Goal: Communication & Community: Answer question/provide support

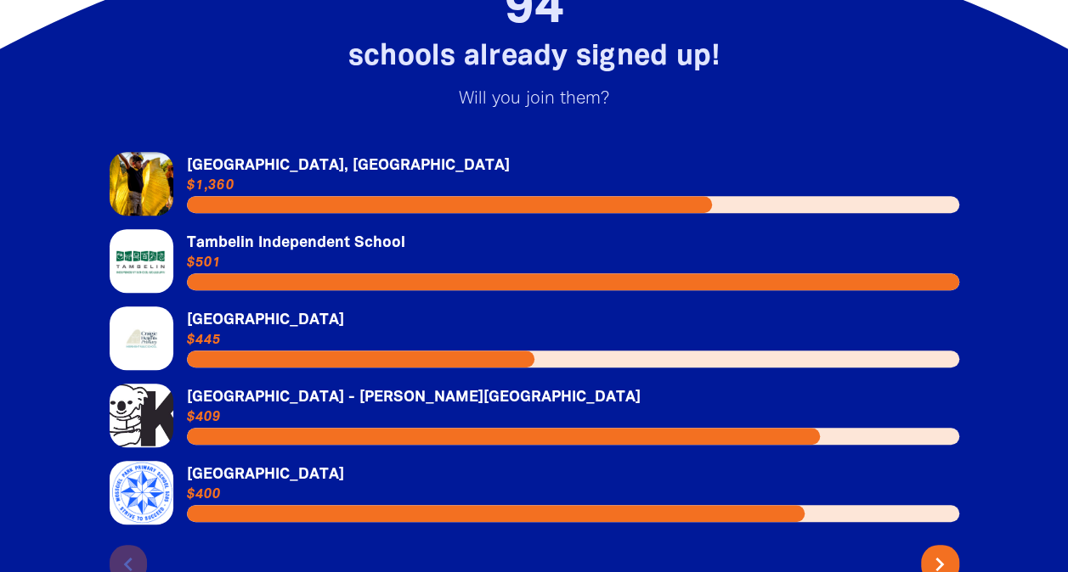
scroll to position [3637, 0]
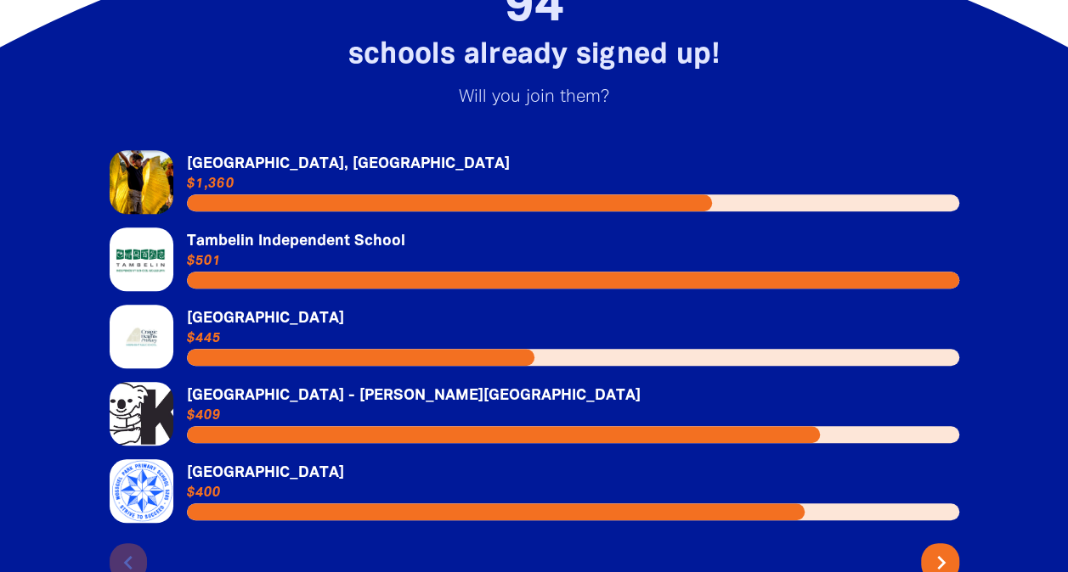
click at [950, 550] on icon "chevron_right" at bounding box center [940, 563] width 27 height 27
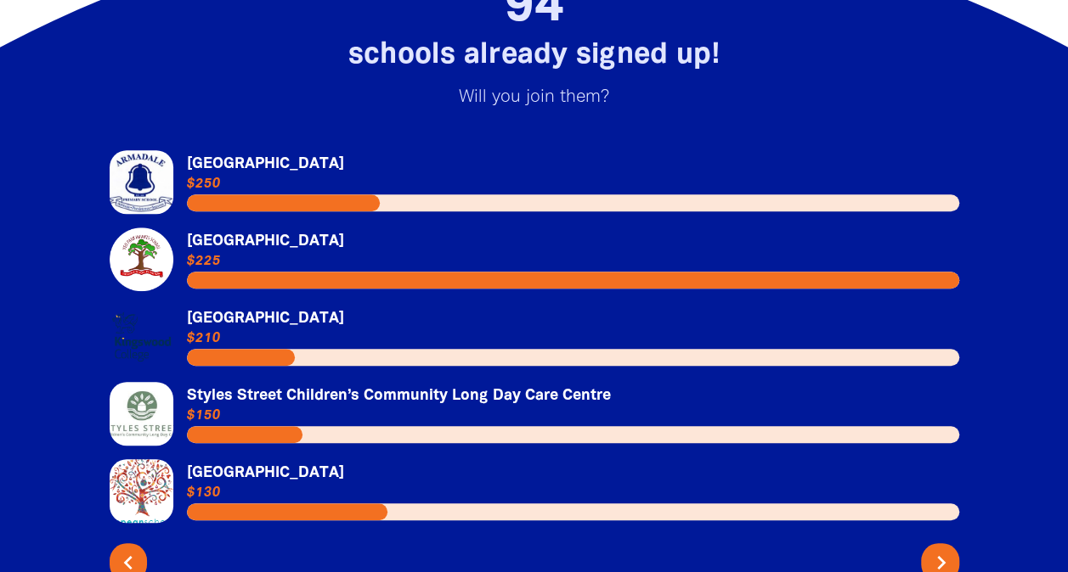
click at [950, 550] on icon "chevron_right" at bounding box center [940, 563] width 27 height 27
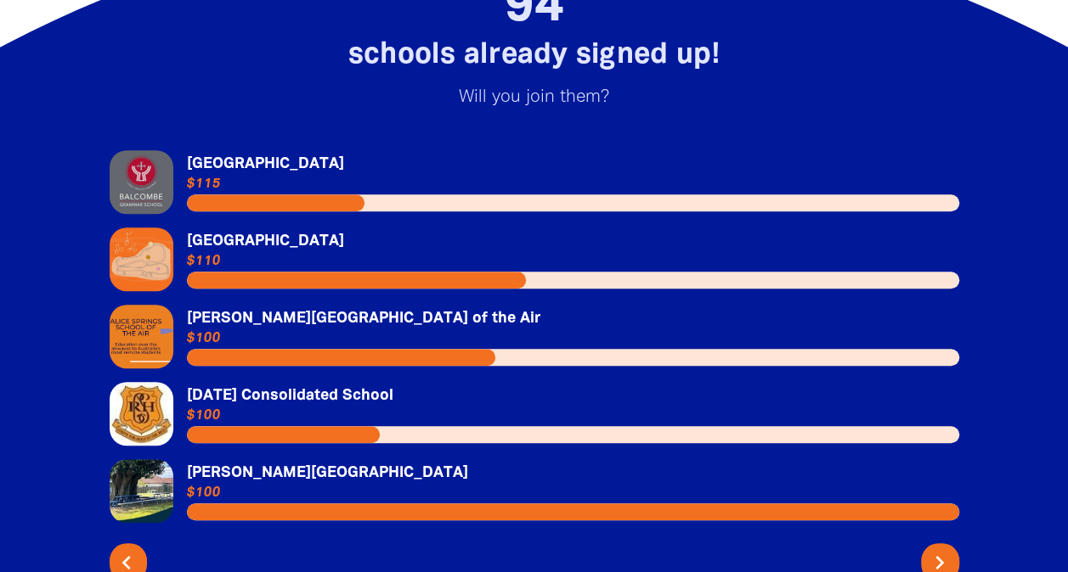
click at [127, 550] on icon "chevron_left" at bounding box center [126, 563] width 27 height 27
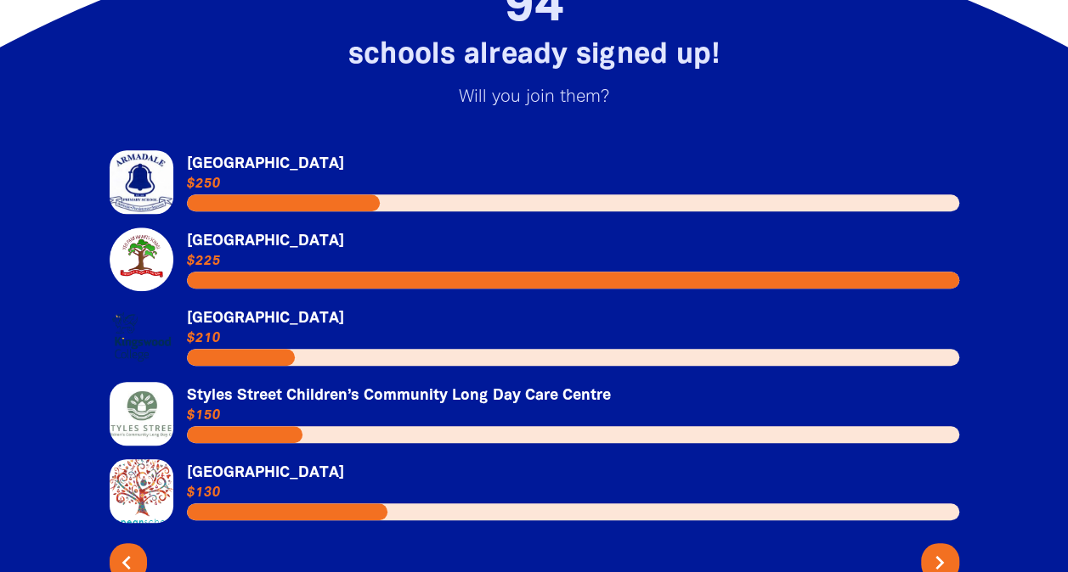
click at [127, 550] on icon "chevron_left" at bounding box center [126, 563] width 27 height 27
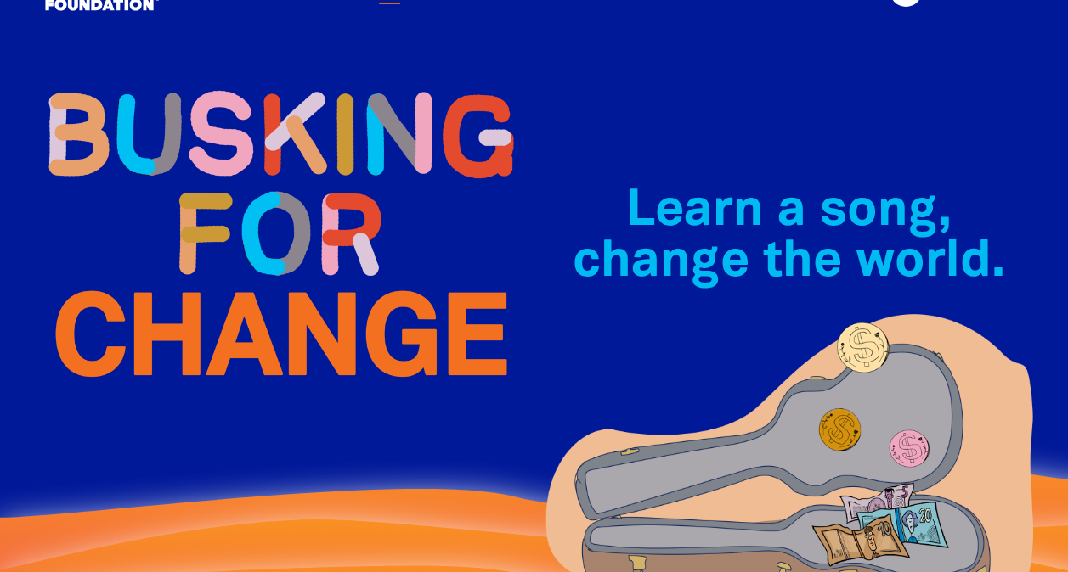
scroll to position [0, 0]
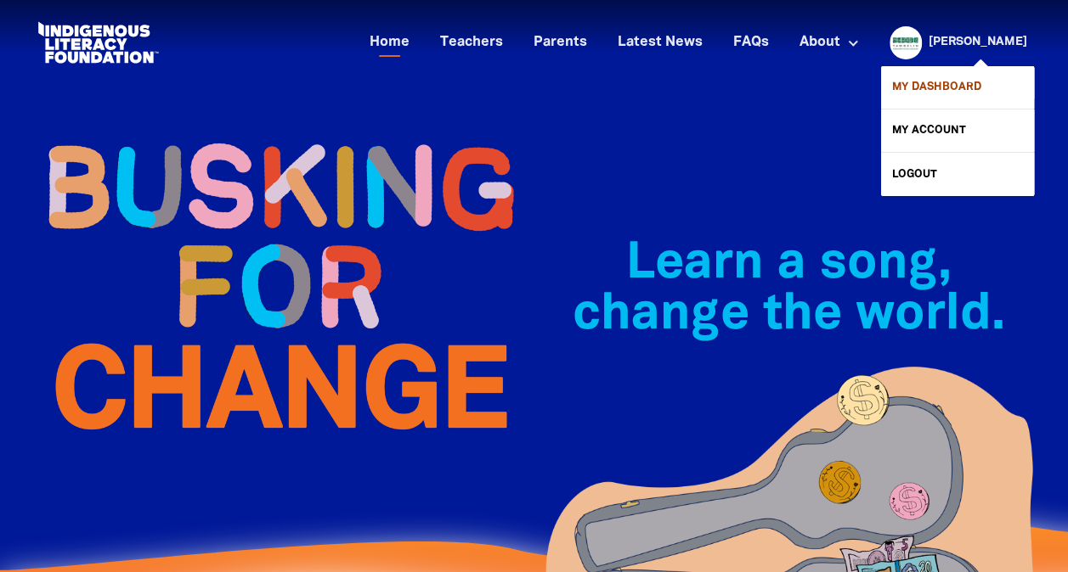
click at [942, 73] on link "My Dashboard" at bounding box center [957, 87] width 153 height 42
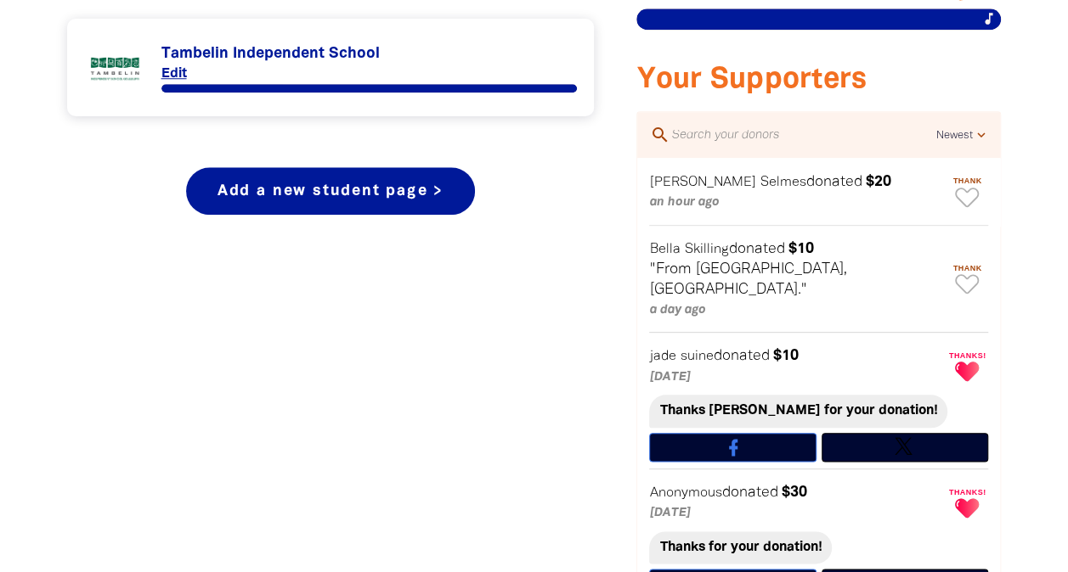
scroll to position [769, 0]
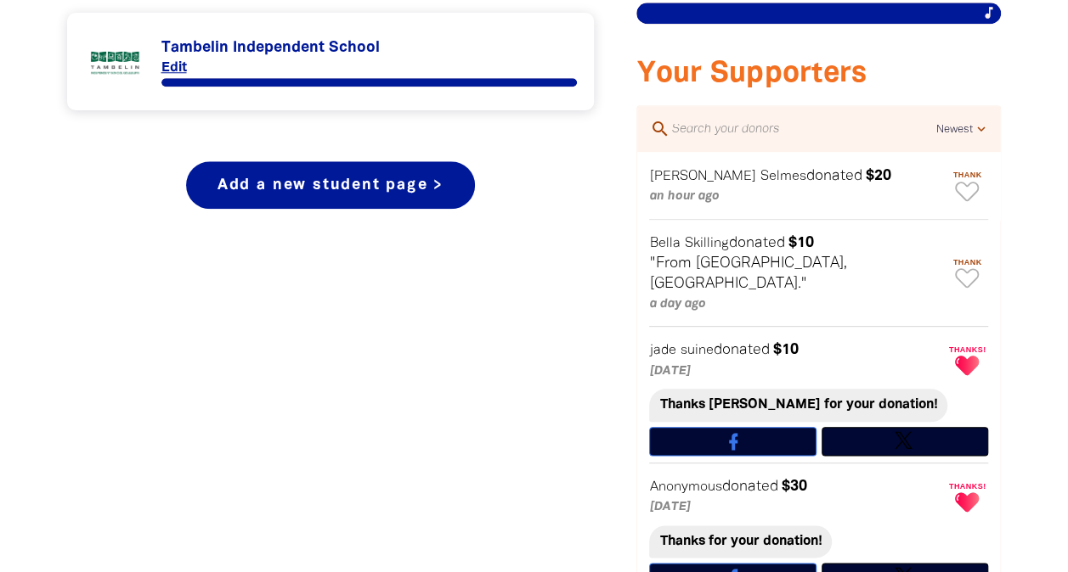
click at [246, 44] on link "Link to Tambelin Independent School" at bounding box center [330, 62] width 493 height 64
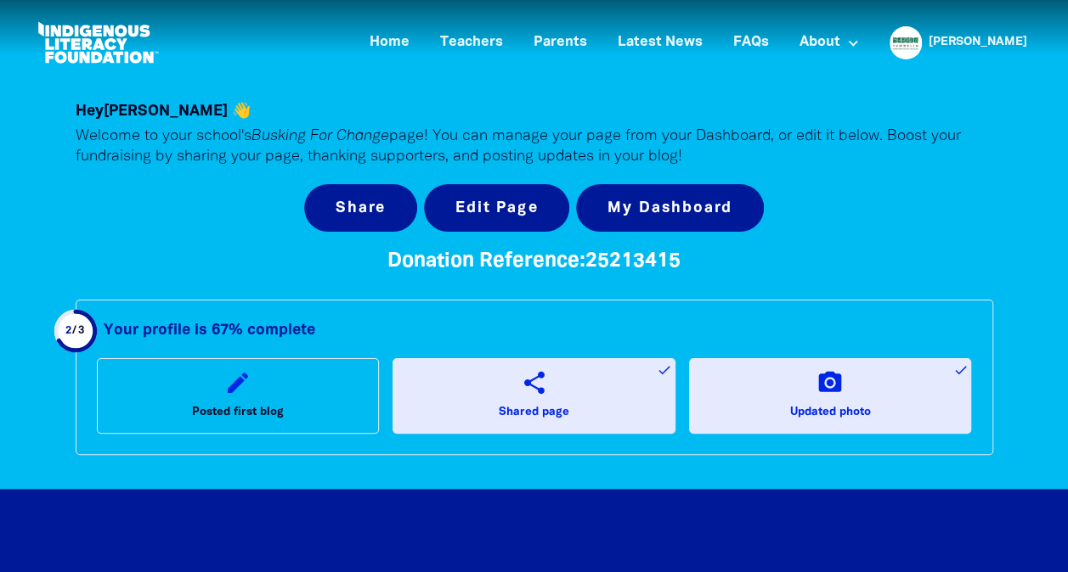
scroll to position [769, 0]
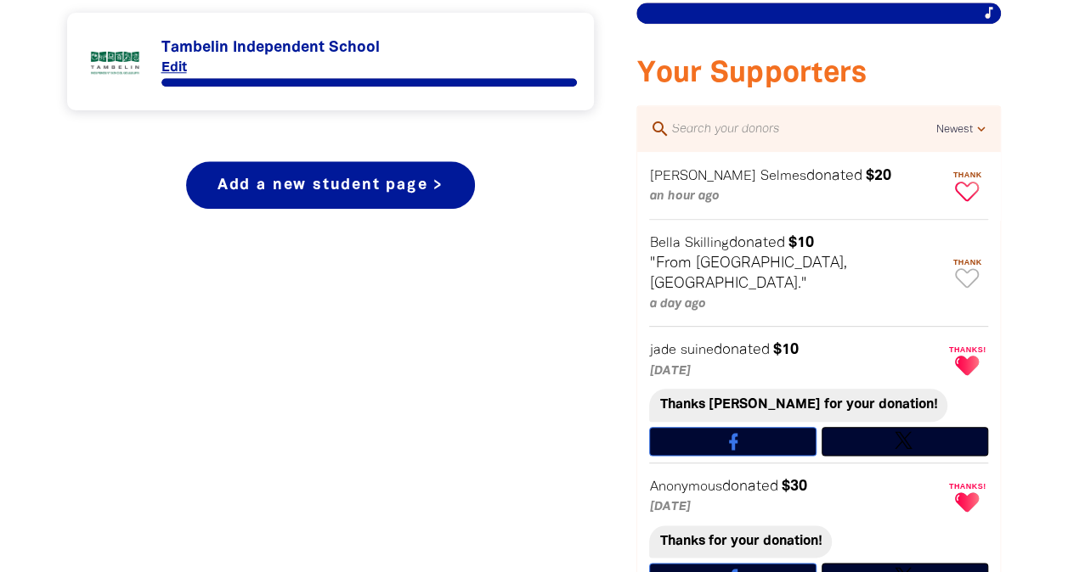
click at [967, 193] on icon "Paginated content" at bounding box center [967, 192] width 24 height 20
type textarea "Thanks [PERSON_NAME] for your donation!"
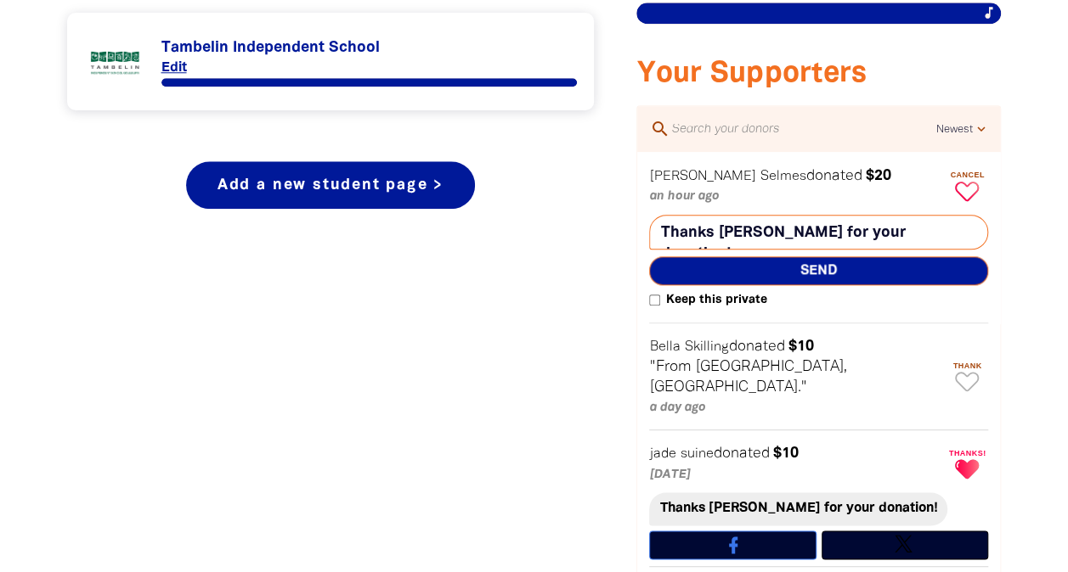
click at [903, 271] on span "Send" at bounding box center [818, 270] width 339 height 29
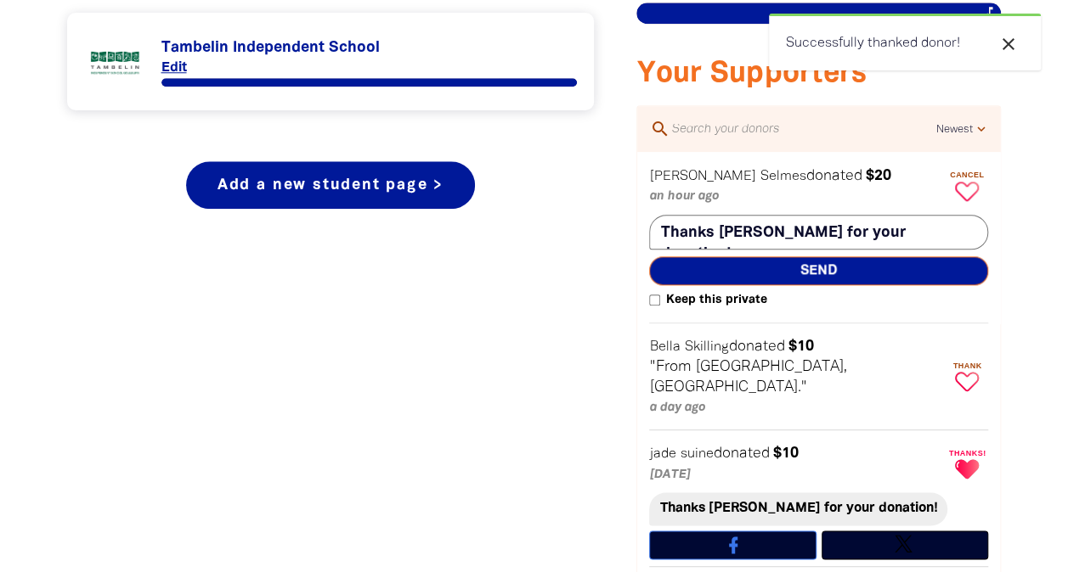
click at [969, 372] on icon "Paginated content" at bounding box center [967, 382] width 24 height 20
type textarea "Thanks [PERSON_NAME] for your donation!"
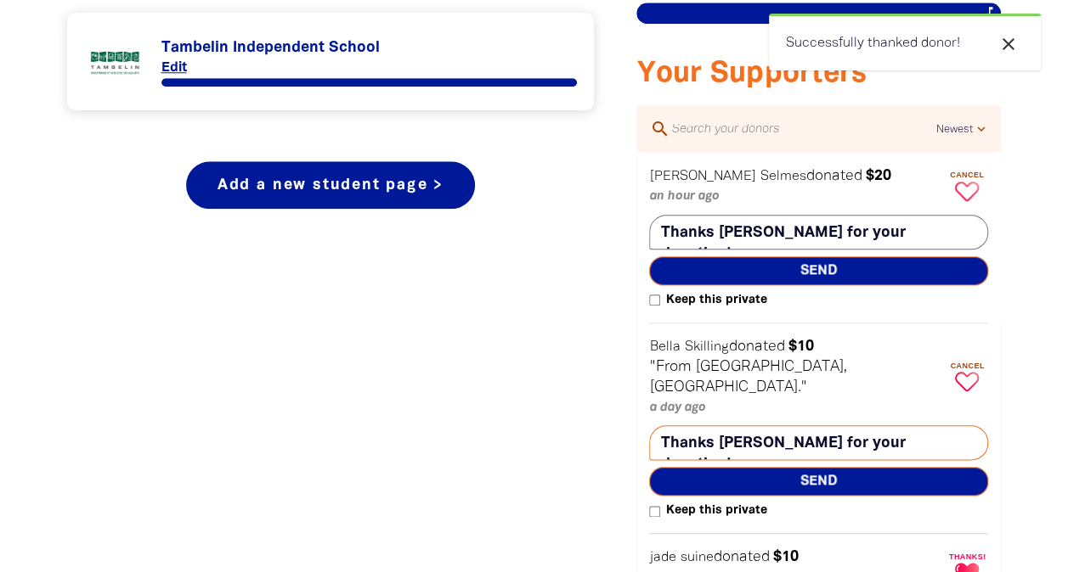
click at [838, 467] on span "Send" at bounding box center [818, 481] width 339 height 29
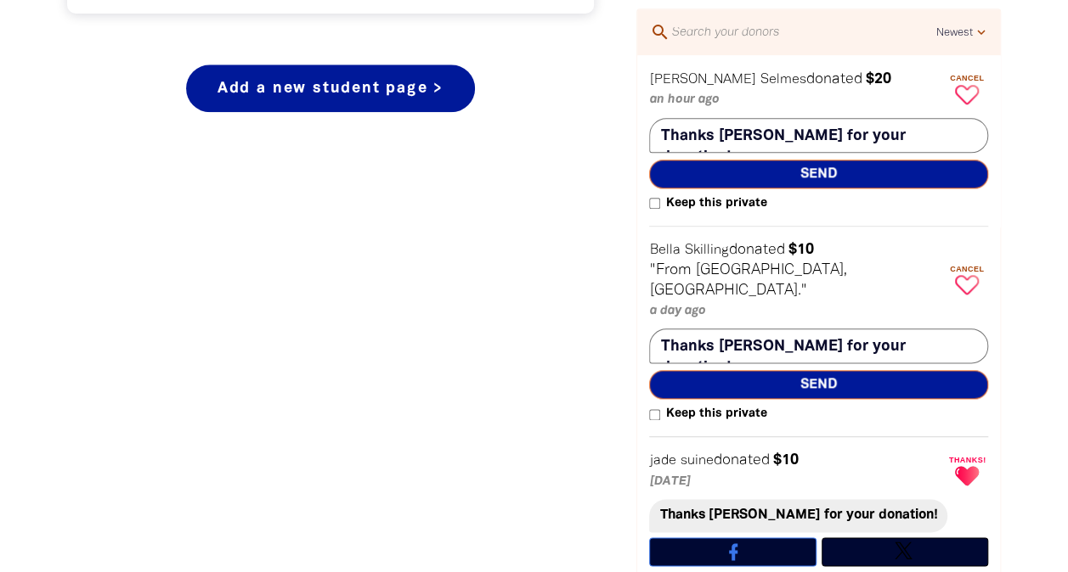
scroll to position [877, 0]
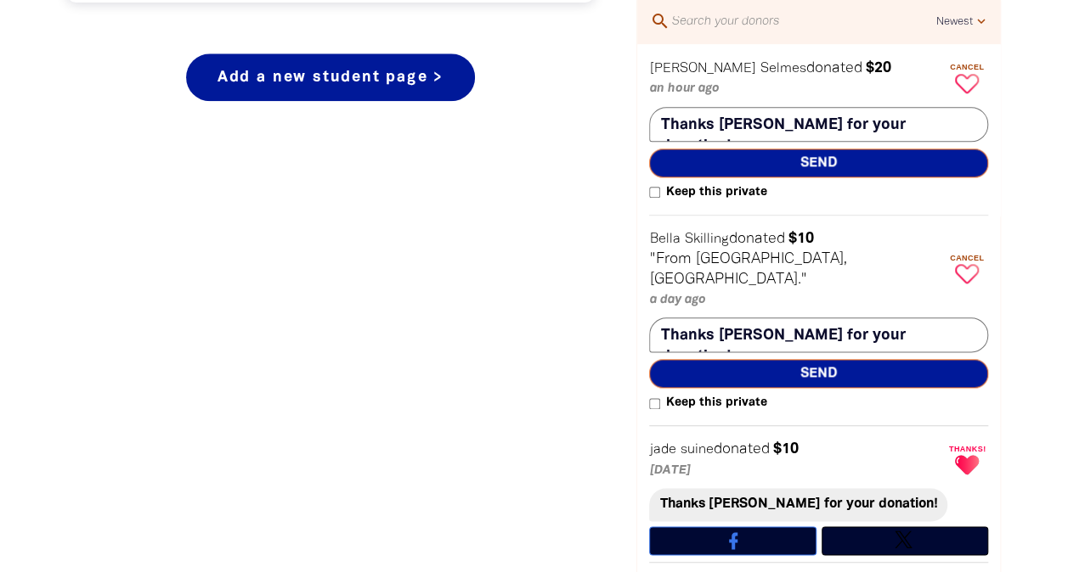
click at [960, 79] on icon "Paginated content" at bounding box center [967, 84] width 24 height 20
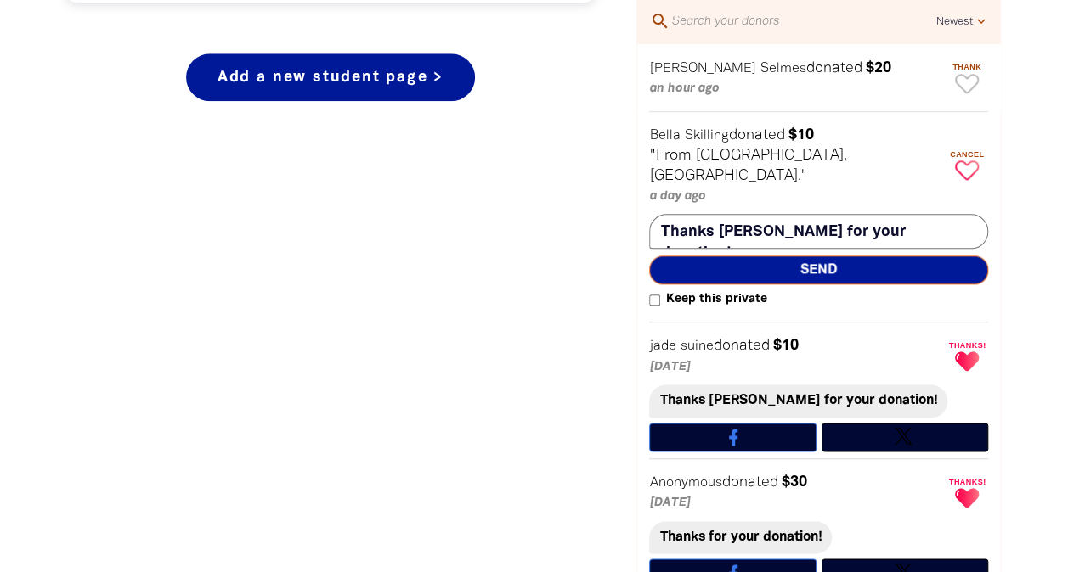
click at [963, 161] on icon "Paginated content" at bounding box center [967, 171] width 24 height 20
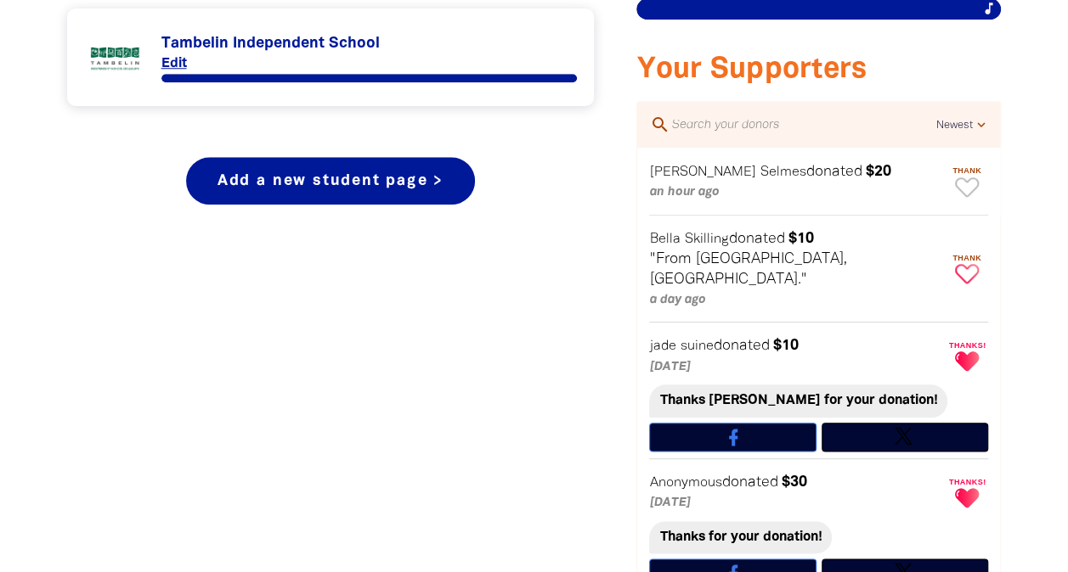
scroll to position [758, 0]
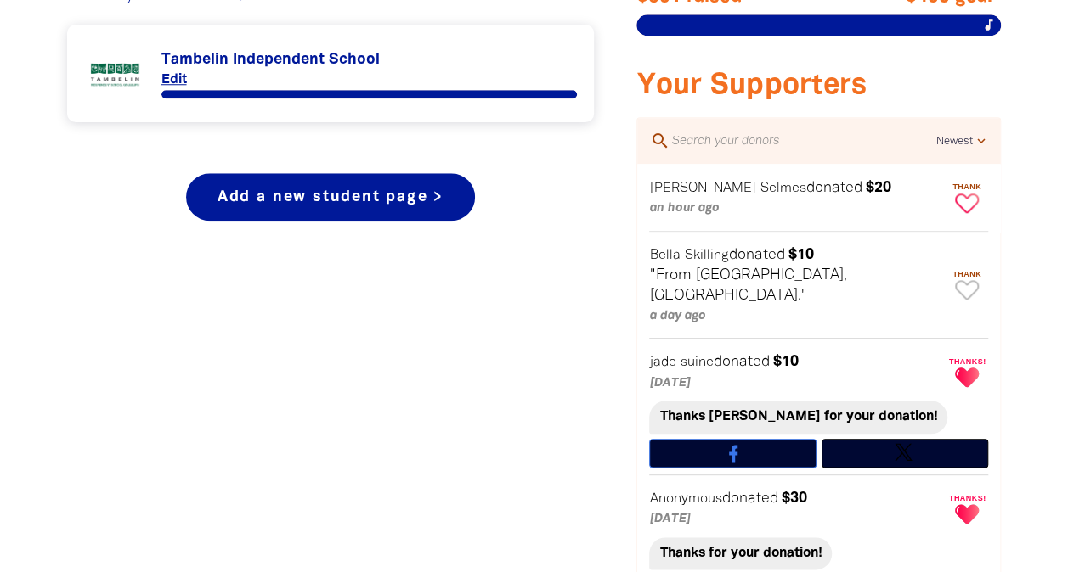
click at [966, 195] on icon "Paginated content" at bounding box center [967, 204] width 24 height 20
type textarea "Thanks [PERSON_NAME] for your donation!"
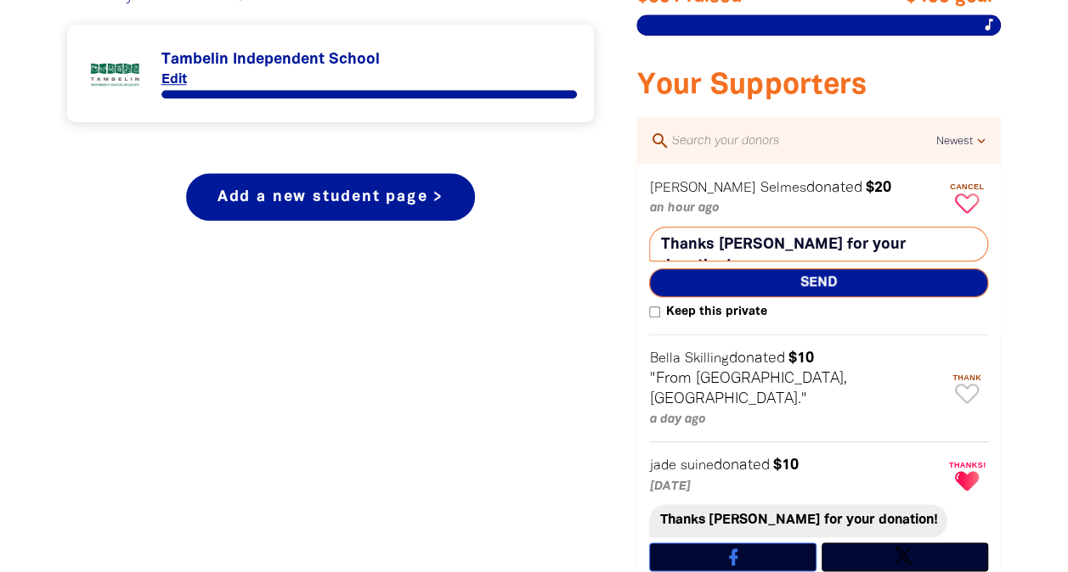
click at [912, 278] on span "Send" at bounding box center [818, 282] width 339 height 29
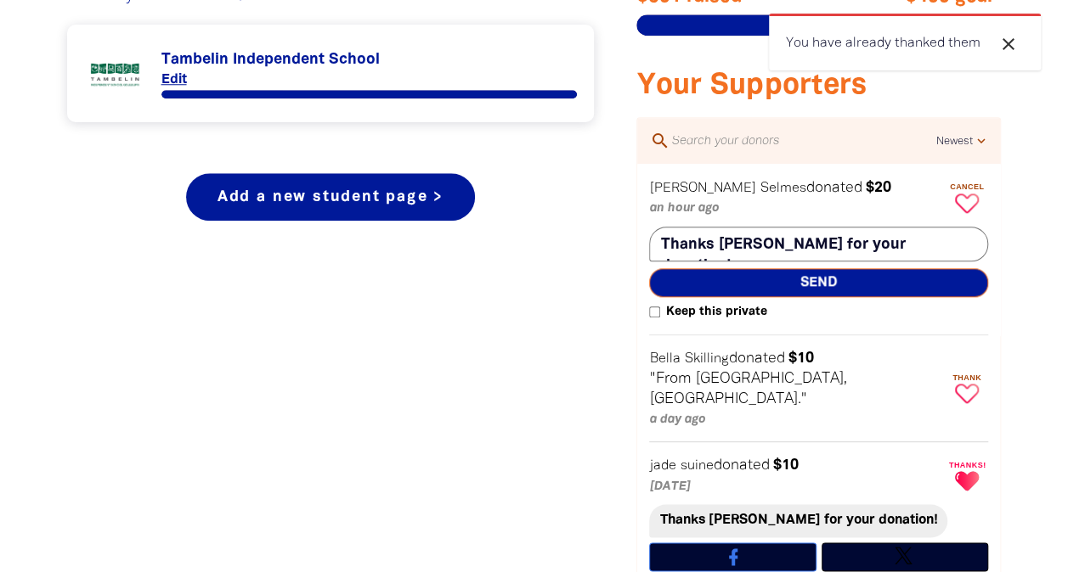
click at [966, 384] on icon "Paginated content" at bounding box center [967, 394] width 24 height 20
type textarea "Thanks [PERSON_NAME] for your donation!"
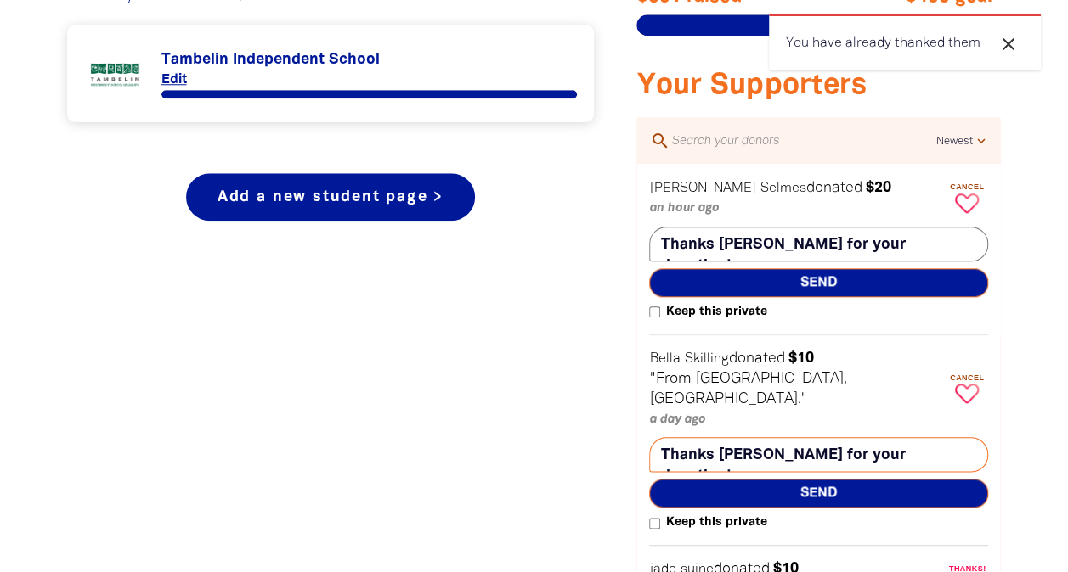
click at [870, 479] on span "Send" at bounding box center [818, 493] width 339 height 29
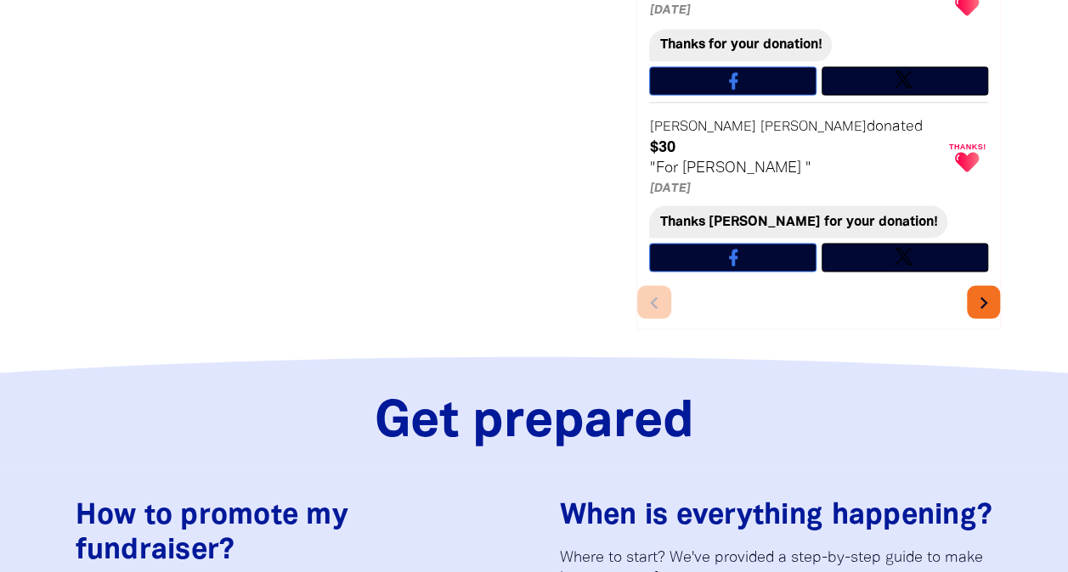
scroll to position [1598, 0]
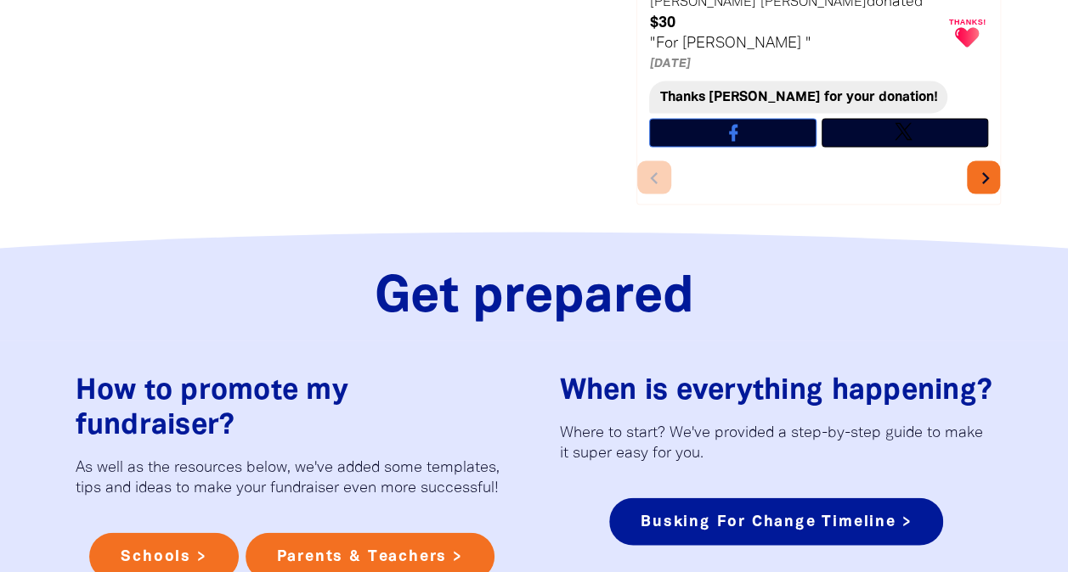
click at [981, 166] on icon "chevron_right" at bounding box center [984, 178] width 24 height 24
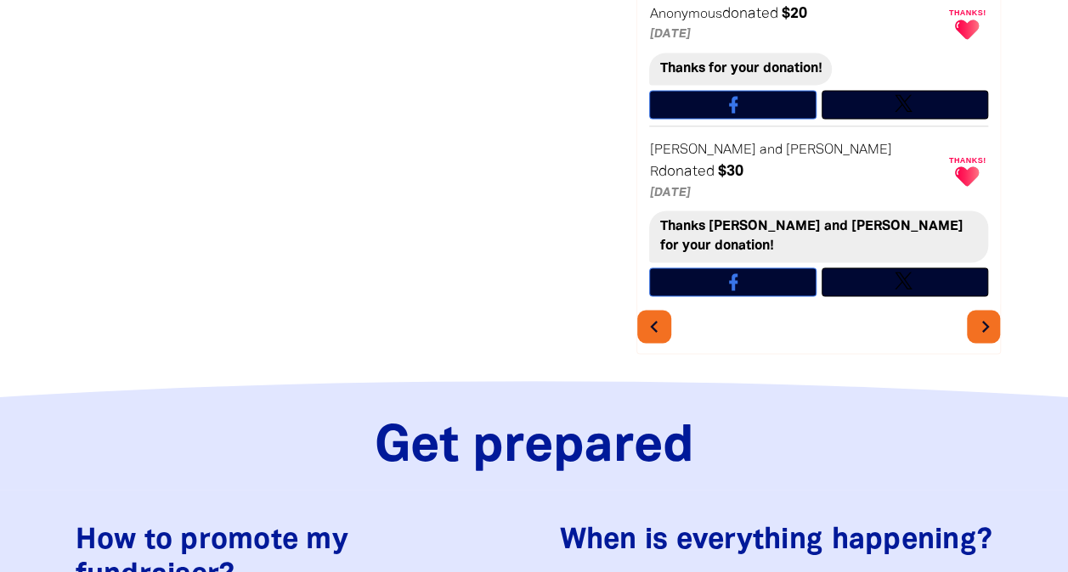
scroll to position [1356, 0]
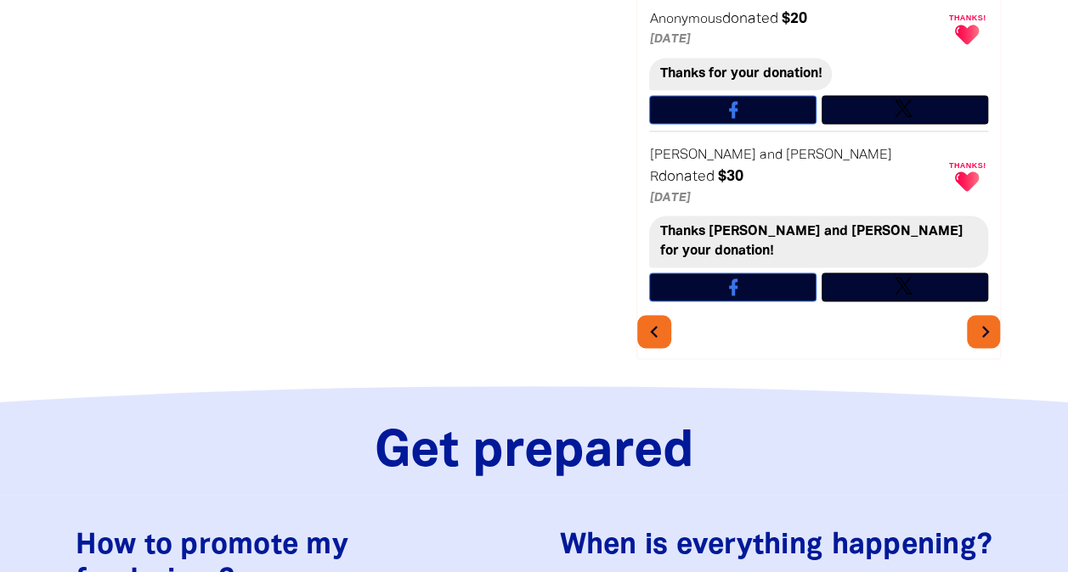
click at [975, 319] on icon "chevron_right" at bounding box center [984, 331] width 24 height 24
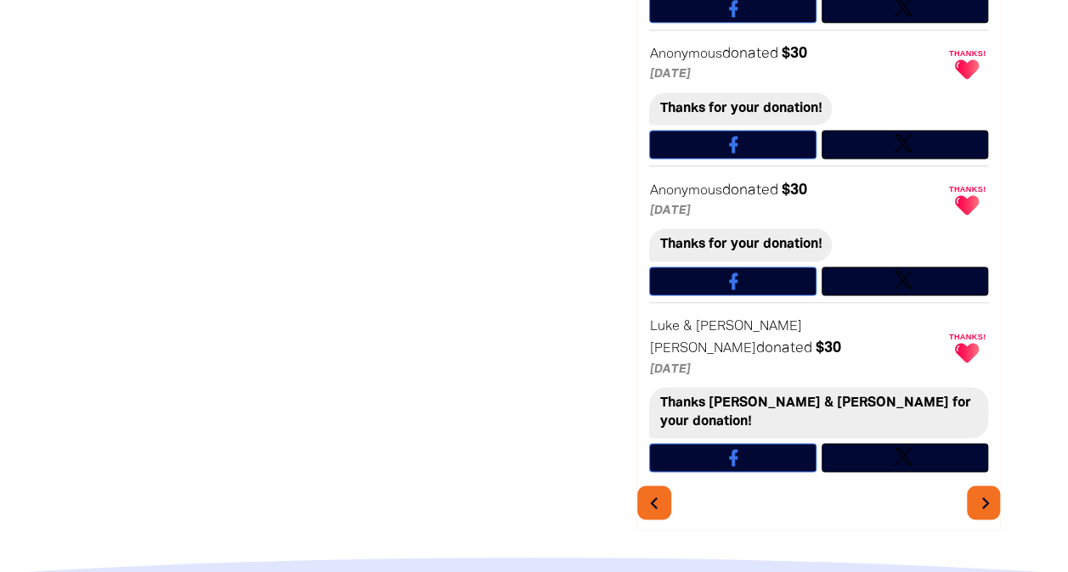
scroll to position [1175, 0]
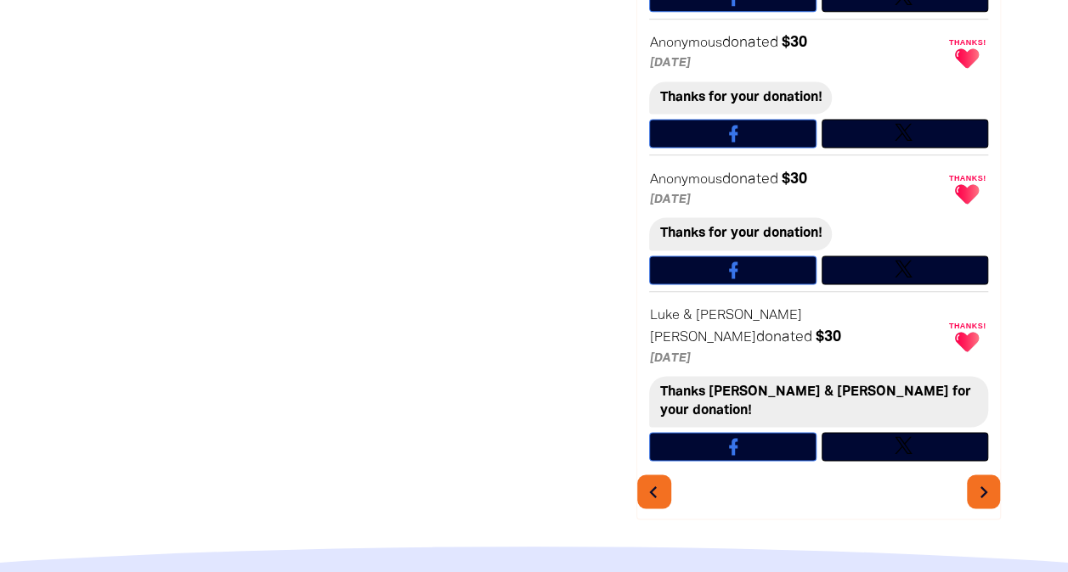
click at [661, 480] on icon "chevron_left" at bounding box center [653, 492] width 24 height 24
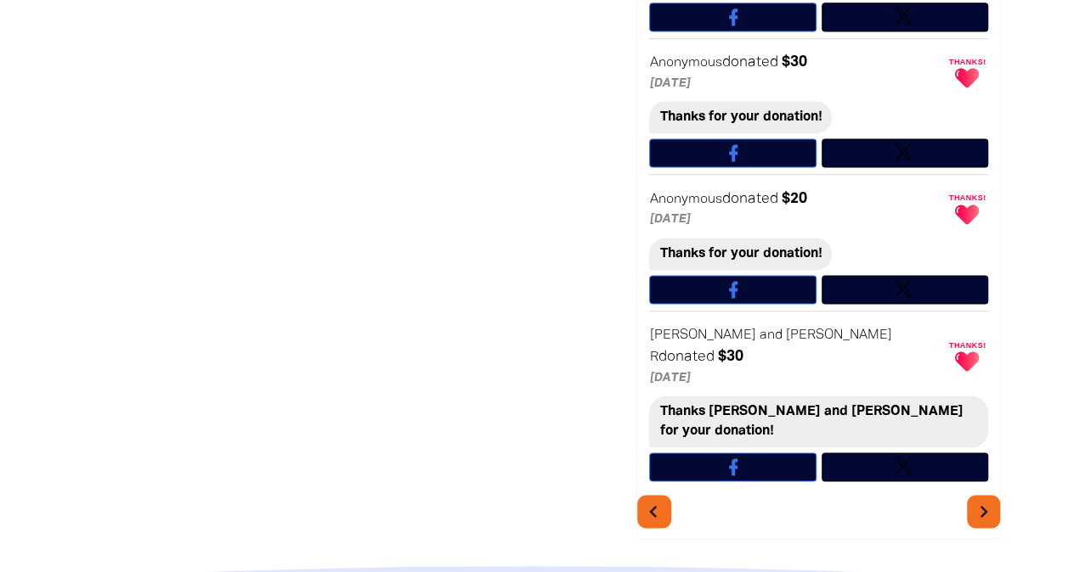
click at [645, 499] on icon "chevron_left" at bounding box center [653, 511] width 24 height 24
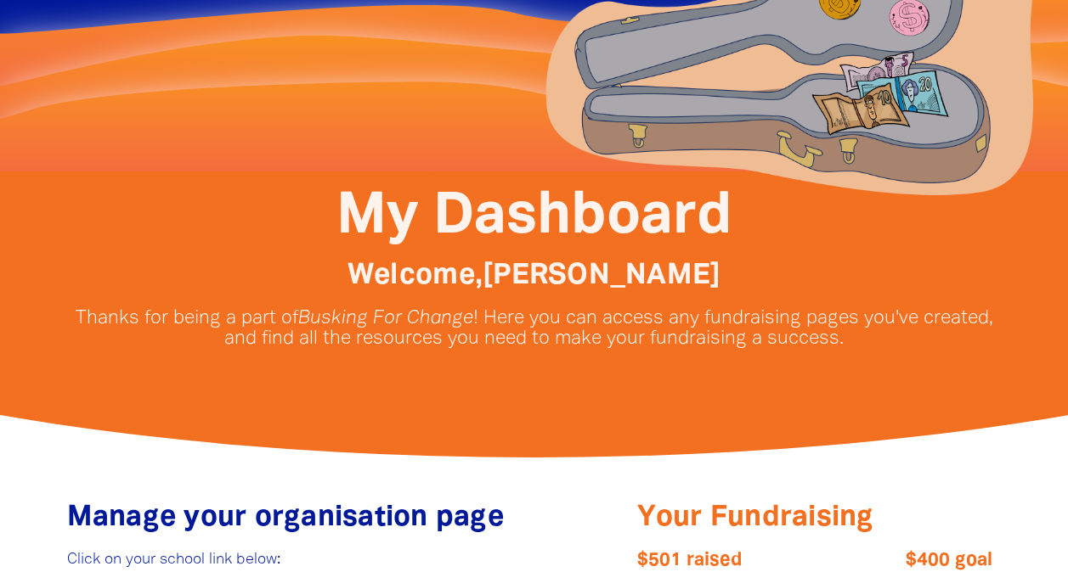
scroll to position [0, 0]
